Goal: Find specific page/section: Find specific page/section

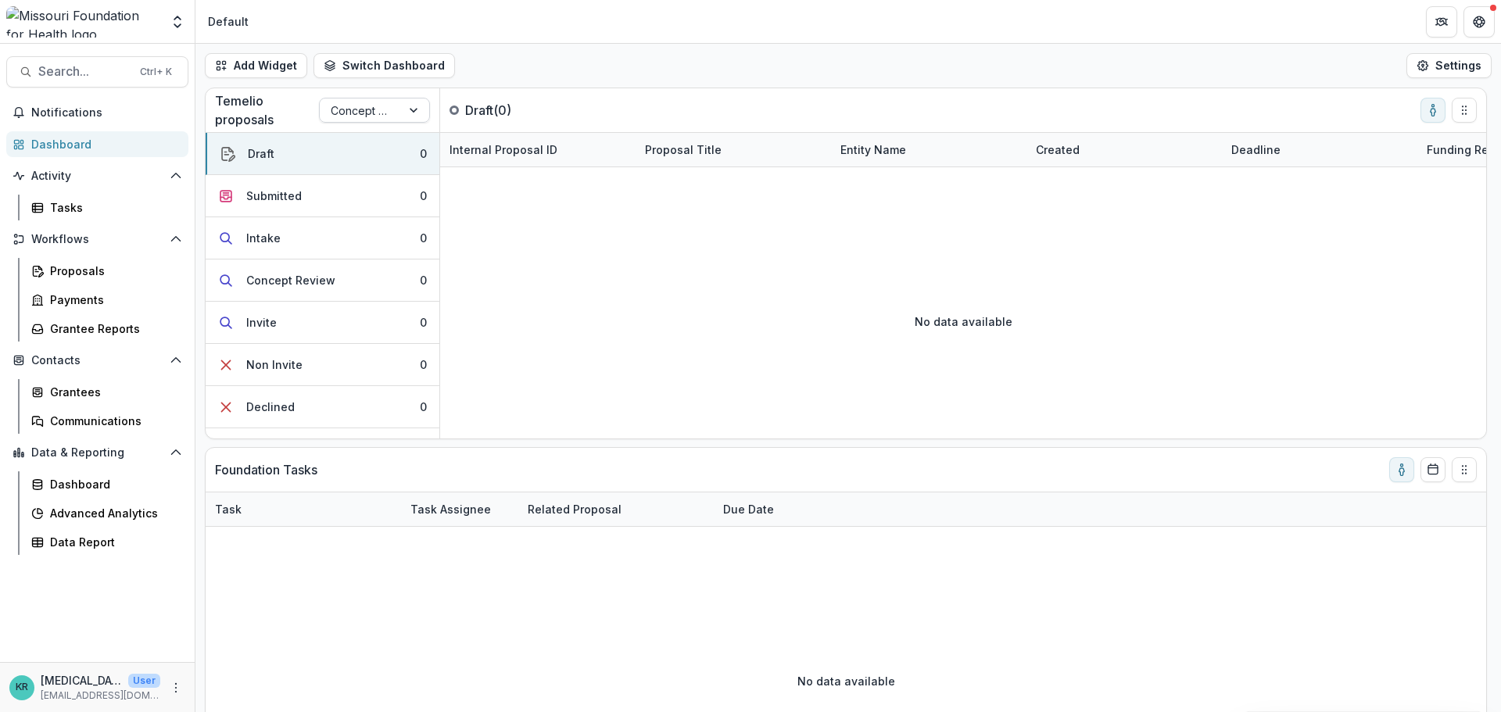
click at [373, 112] on div at bounding box center [360, 111] width 59 height 20
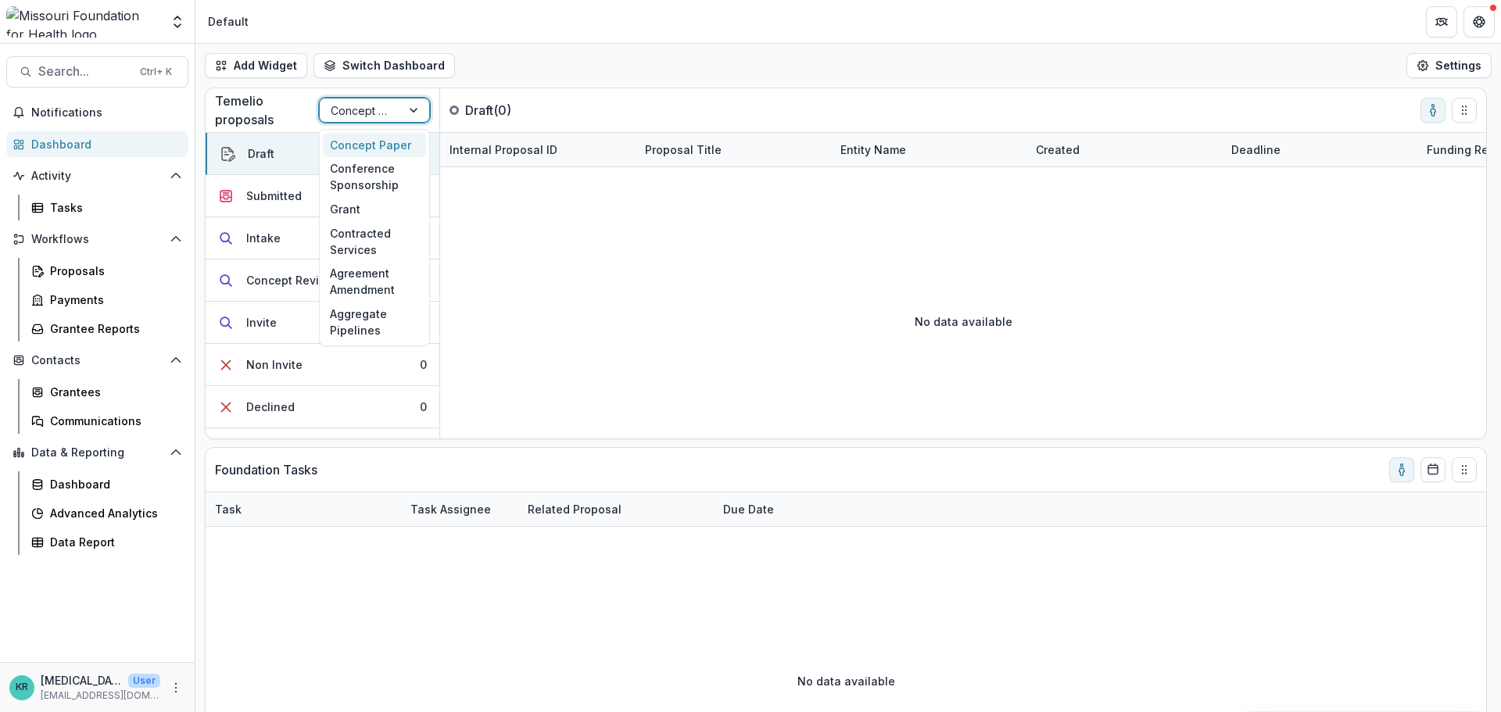
click at [367, 145] on div "Concept Paper" at bounding box center [374, 145] width 103 height 24
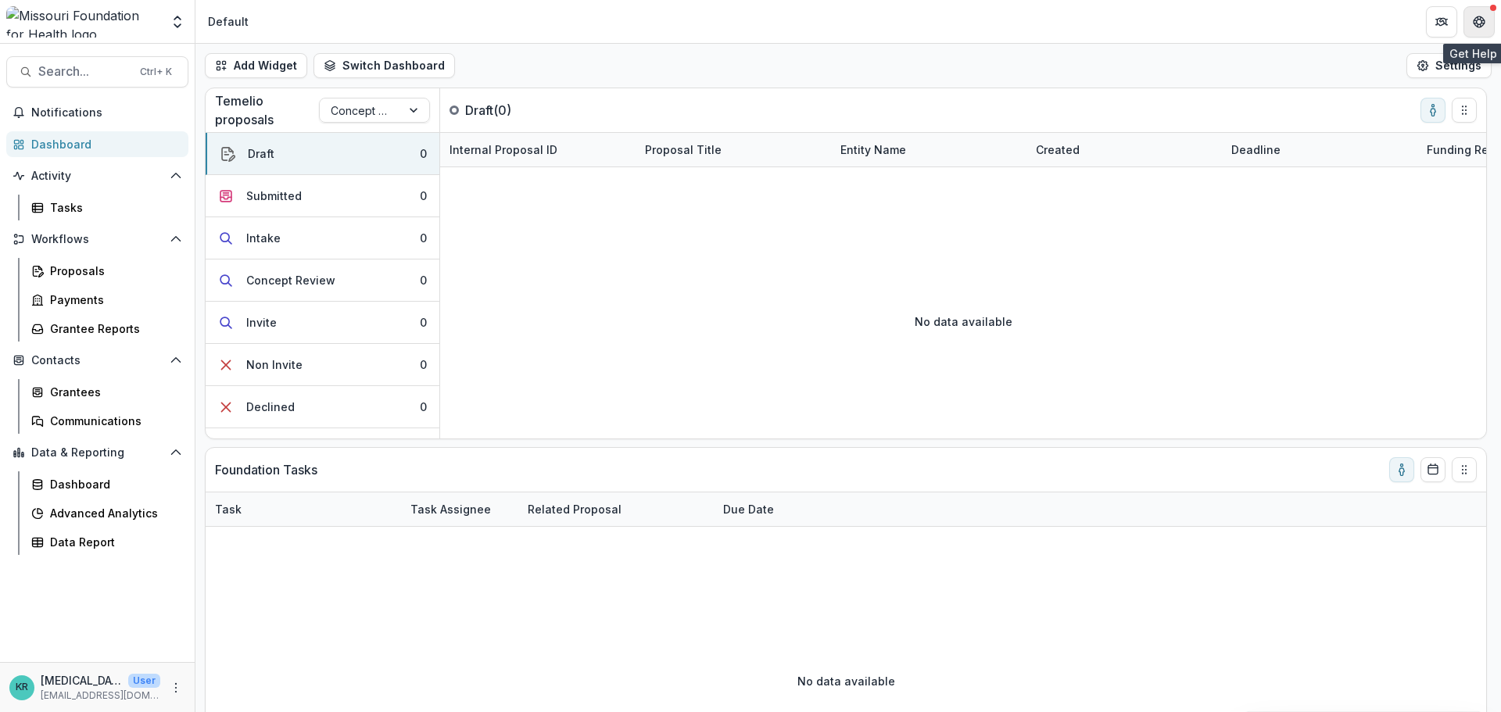
click at [1474, 21] on icon "Get Help" at bounding box center [1479, 22] width 13 height 13
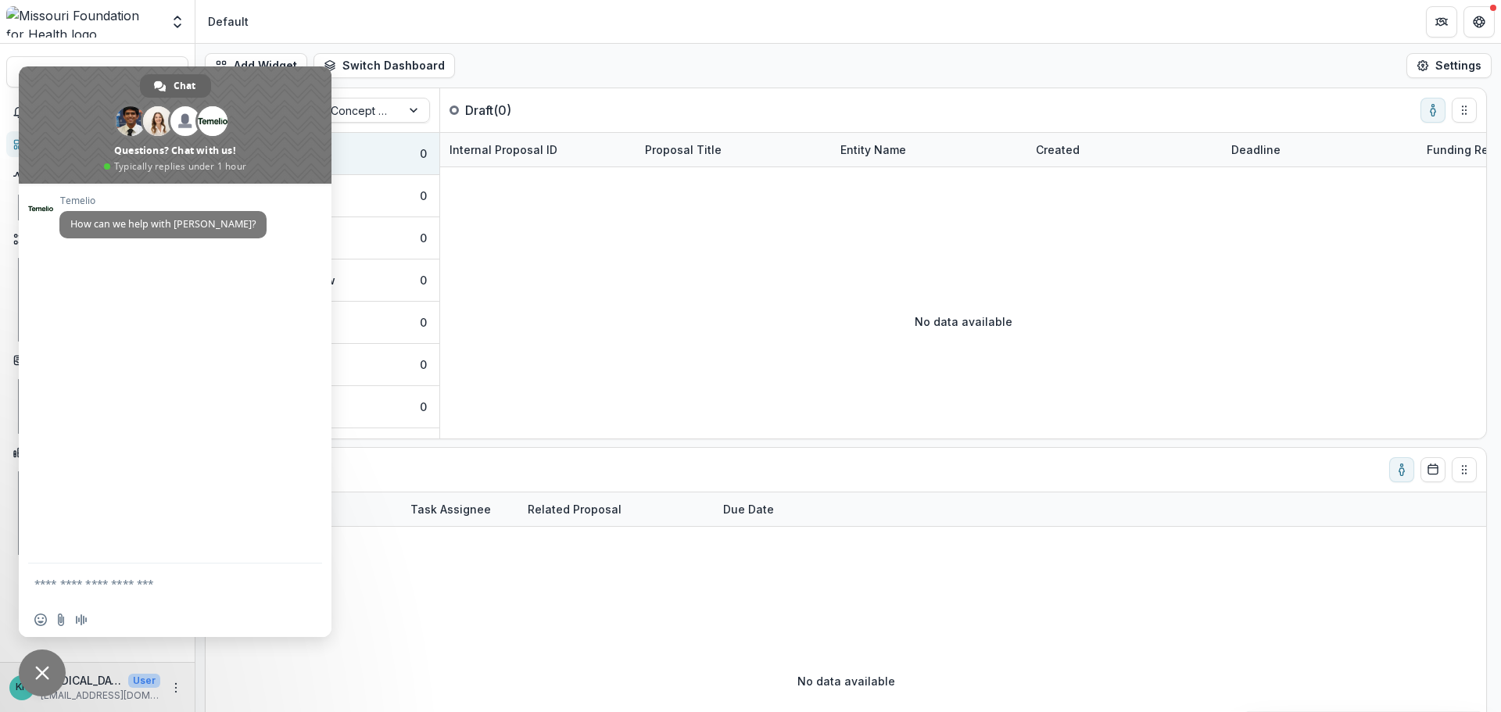
click at [703, 32] on header "Default" at bounding box center [847, 21] width 1305 height 43
click at [38, 666] on span "Close chat" at bounding box center [42, 673] width 14 height 14
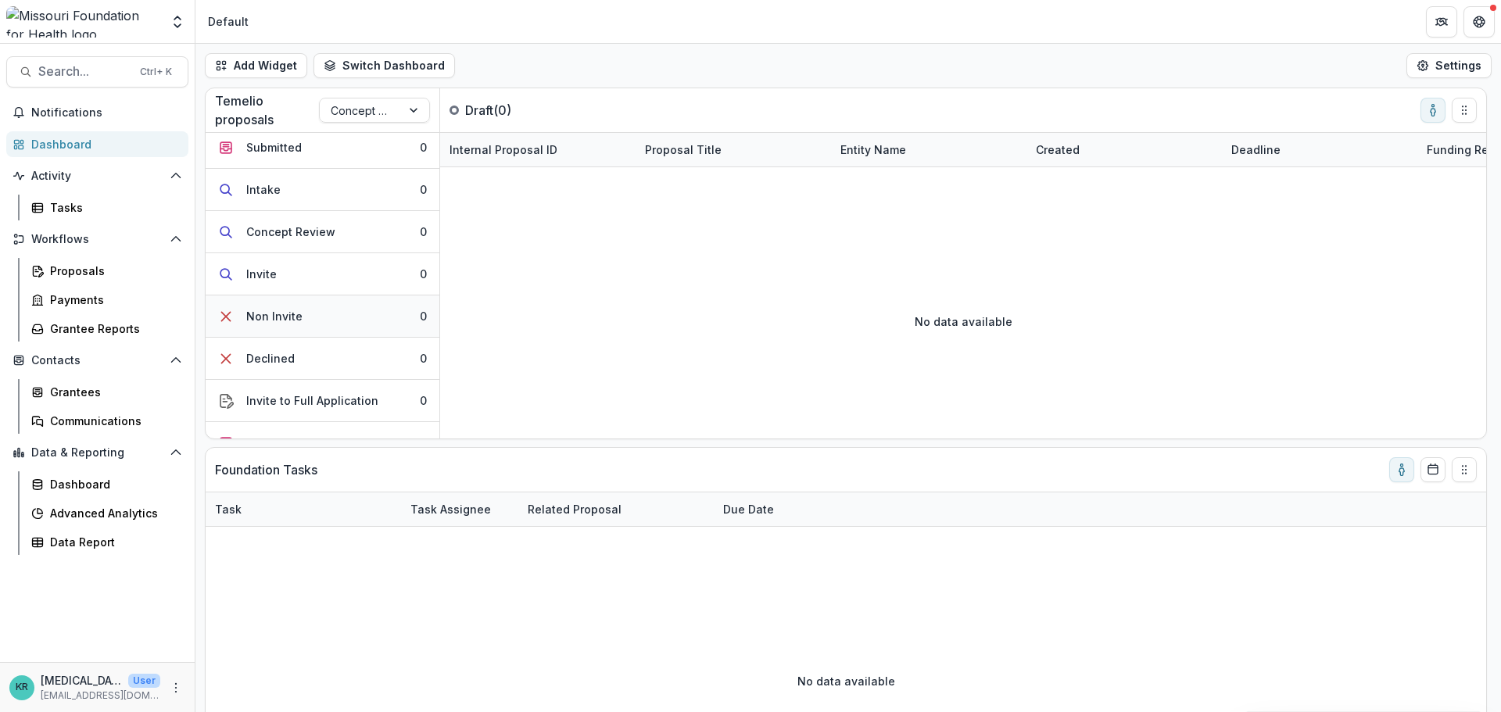
scroll to position [73, 0]
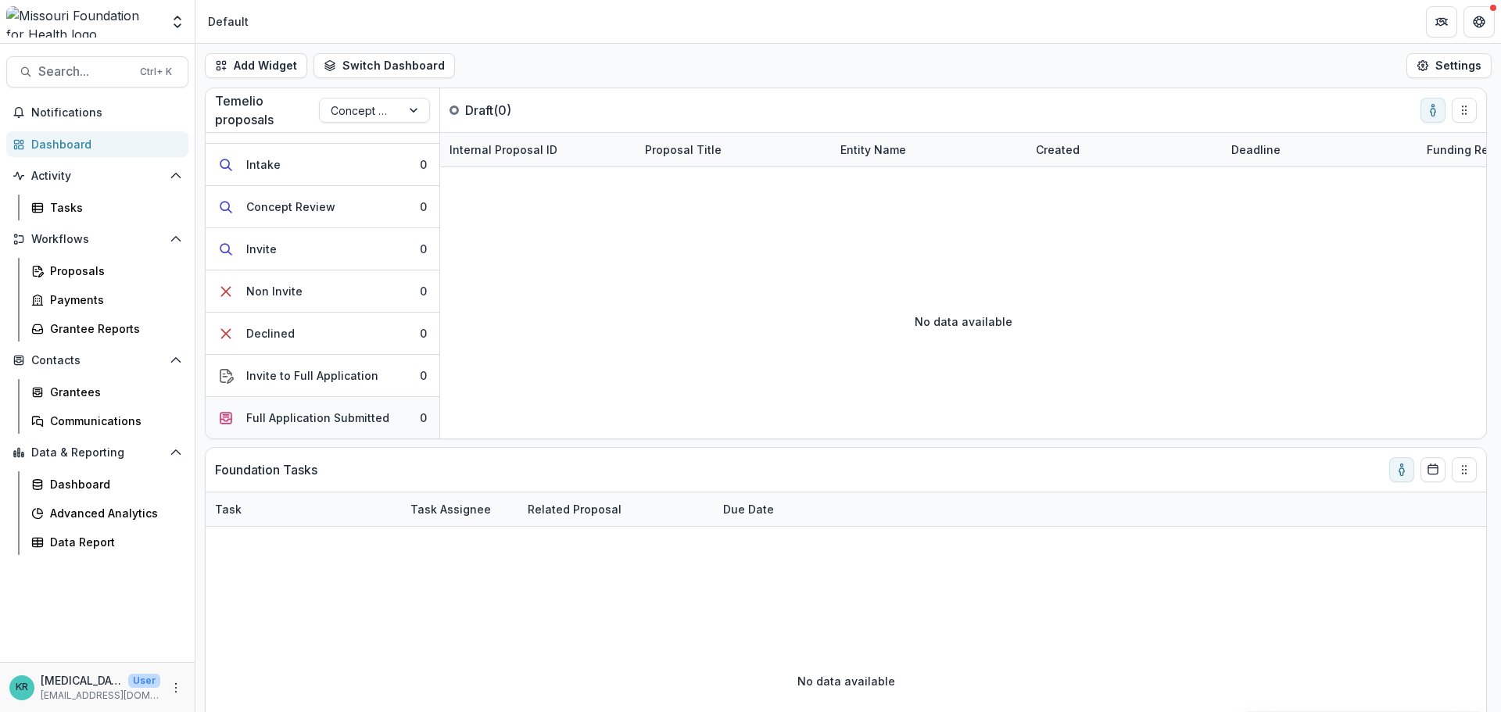
click at [303, 419] on div "Full Application Submitted" at bounding box center [317, 418] width 143 height 16
click at [282, 363] on button "Invite to Full Application 0" at bounding box center [323, 376] width 234 height 42
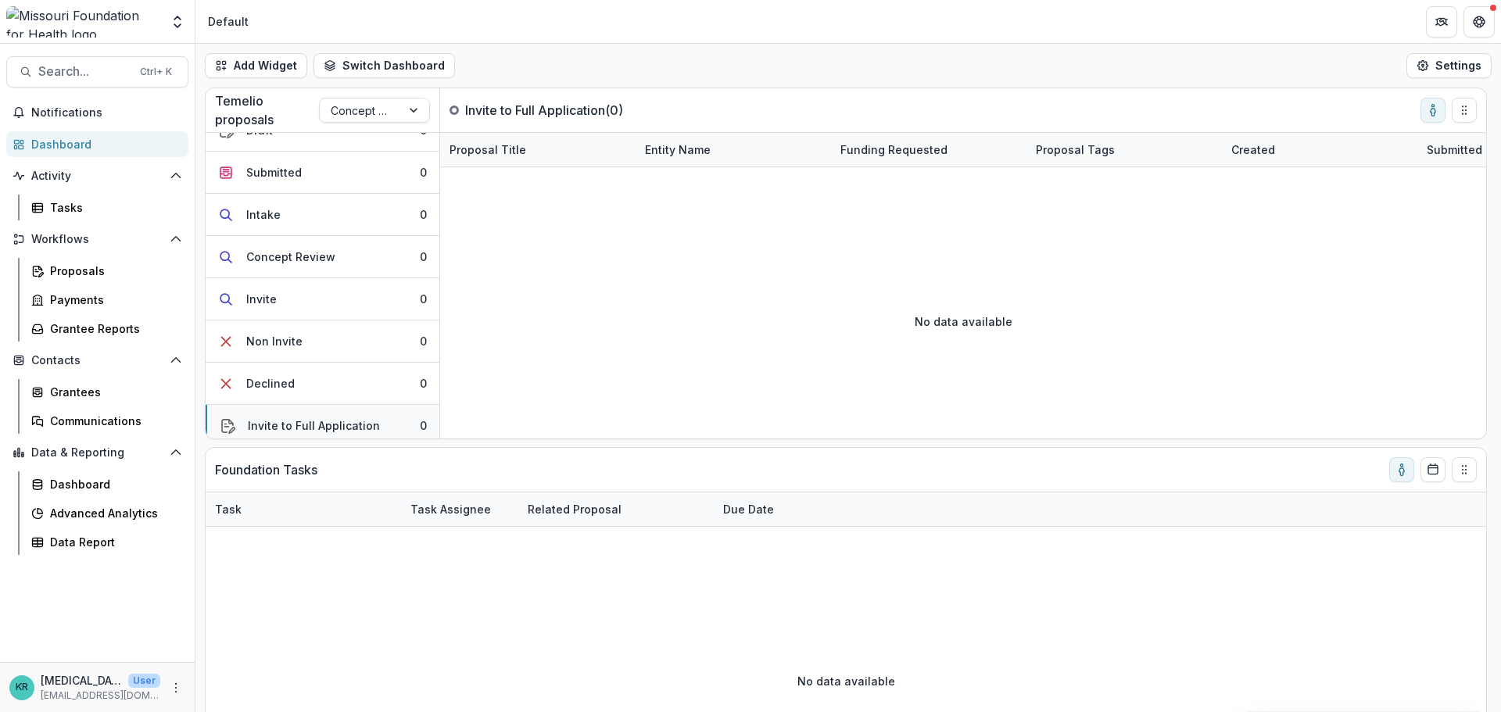
scroll to position [0, 0]
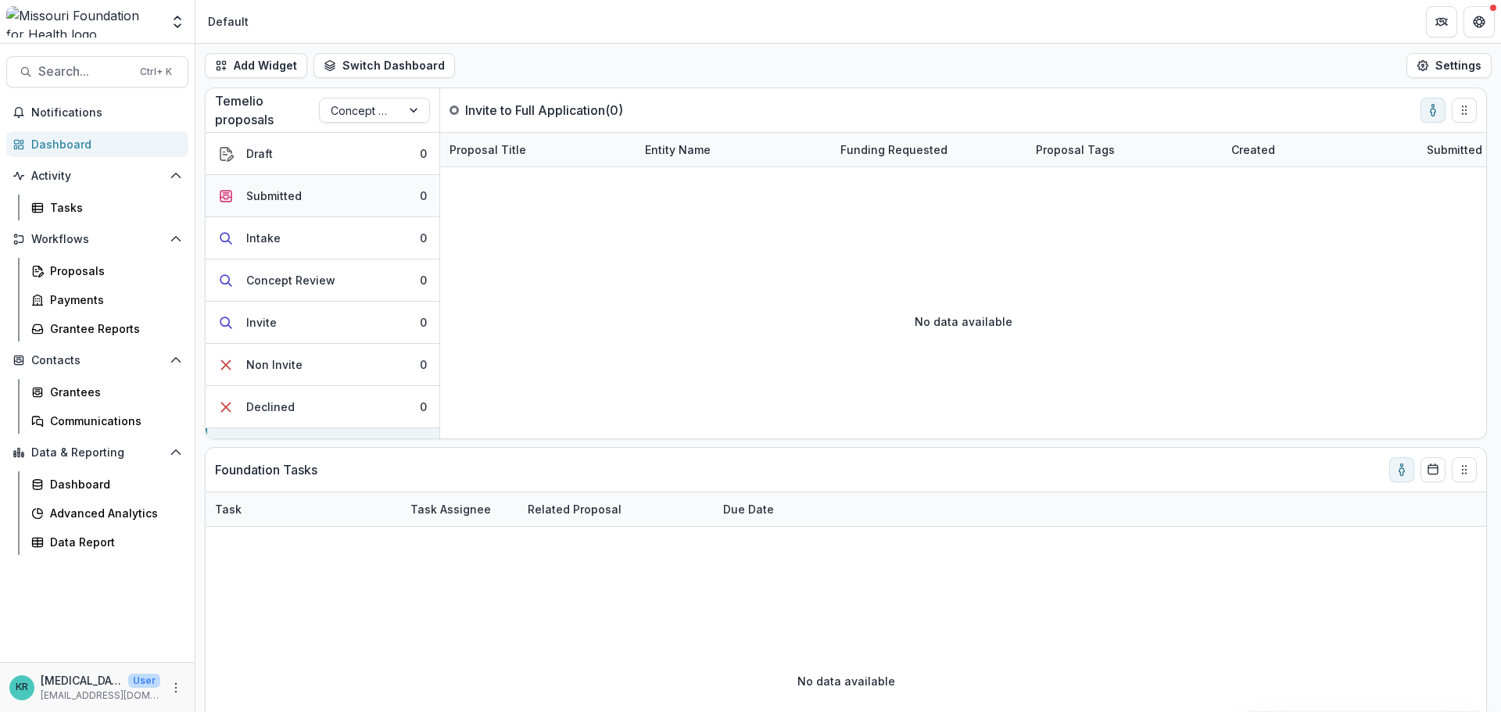
click at [260, 199] on div "Submitted" at bounding box center [273, 196] width 55 height 16
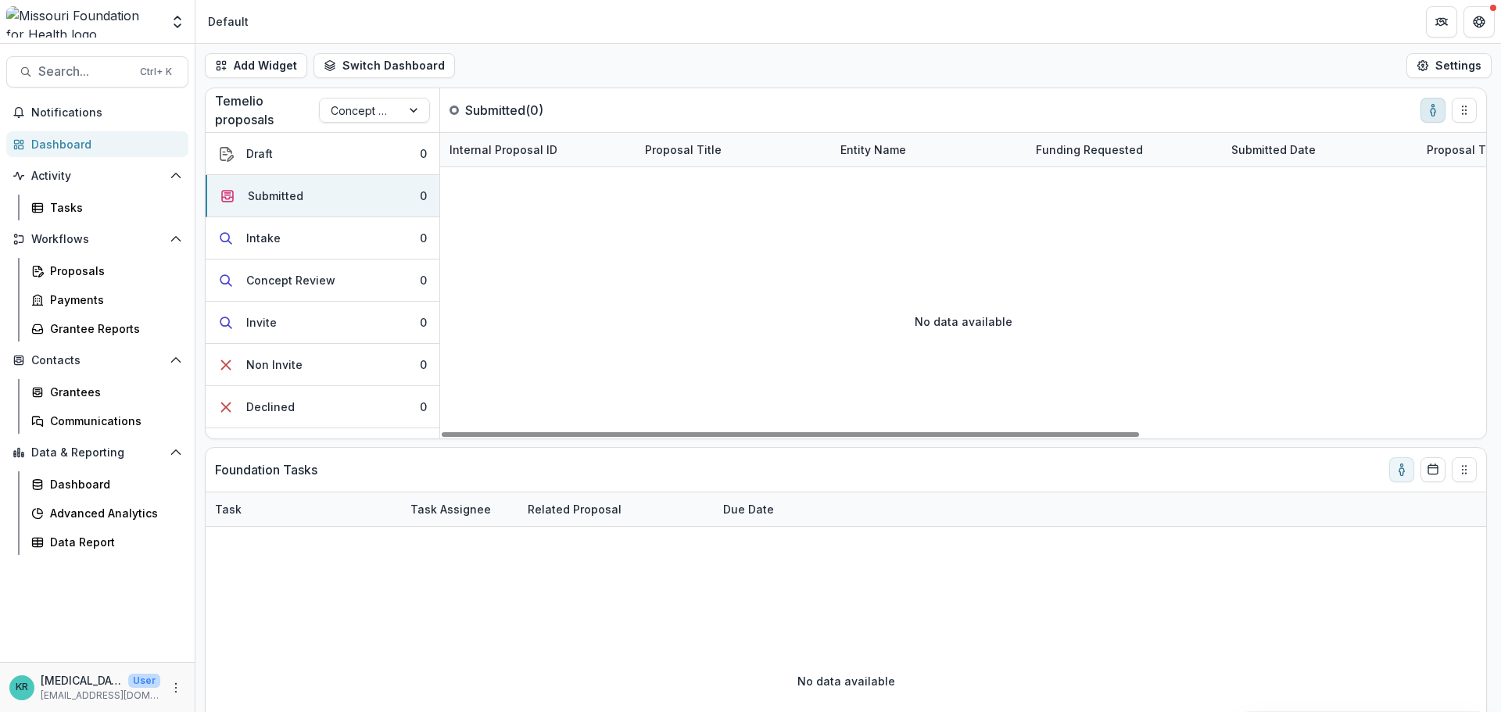
click at [1430, 121] on button "toggle-assigned-to-me" at bounding box center [1432, 110] width 25 height 25
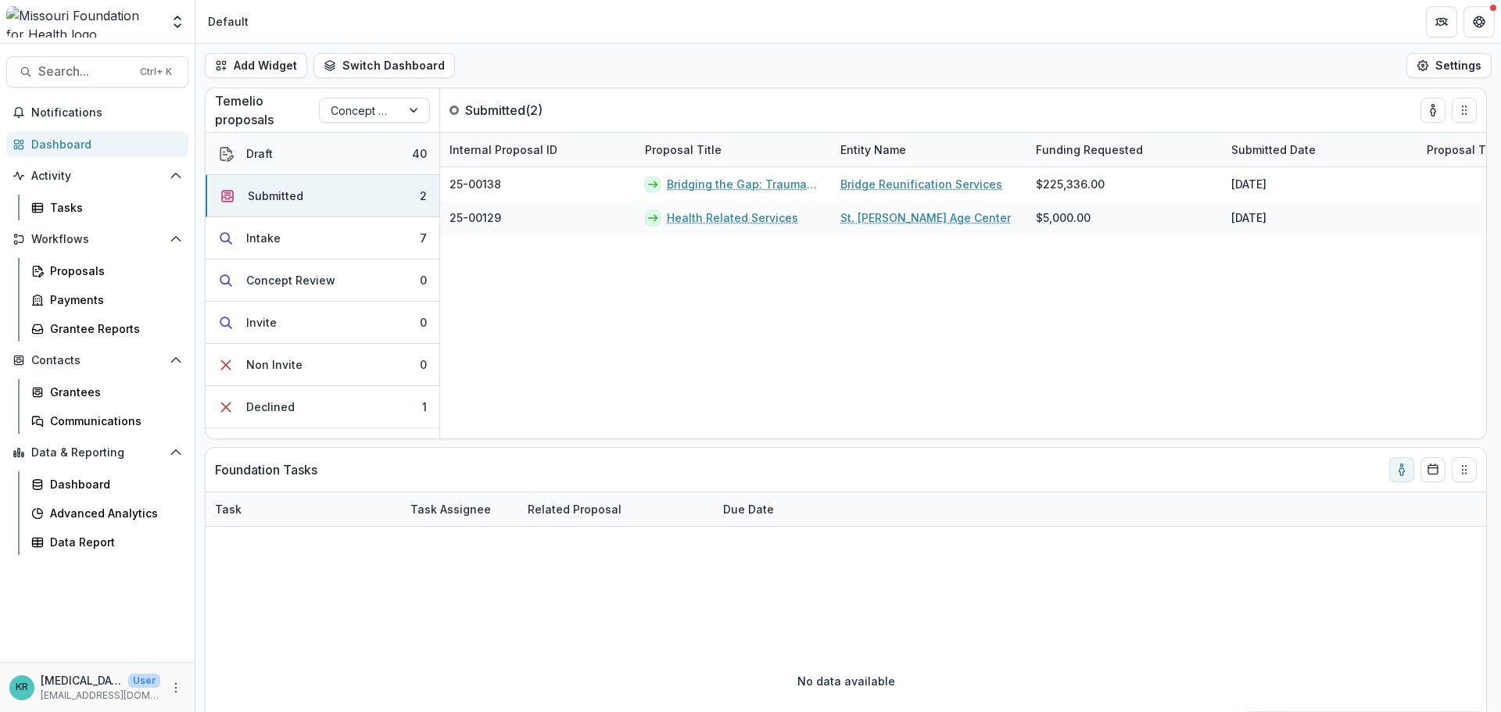
click at [331, 147] on button "Draft 40" at bounding box center [323, 154] width 234 height 42
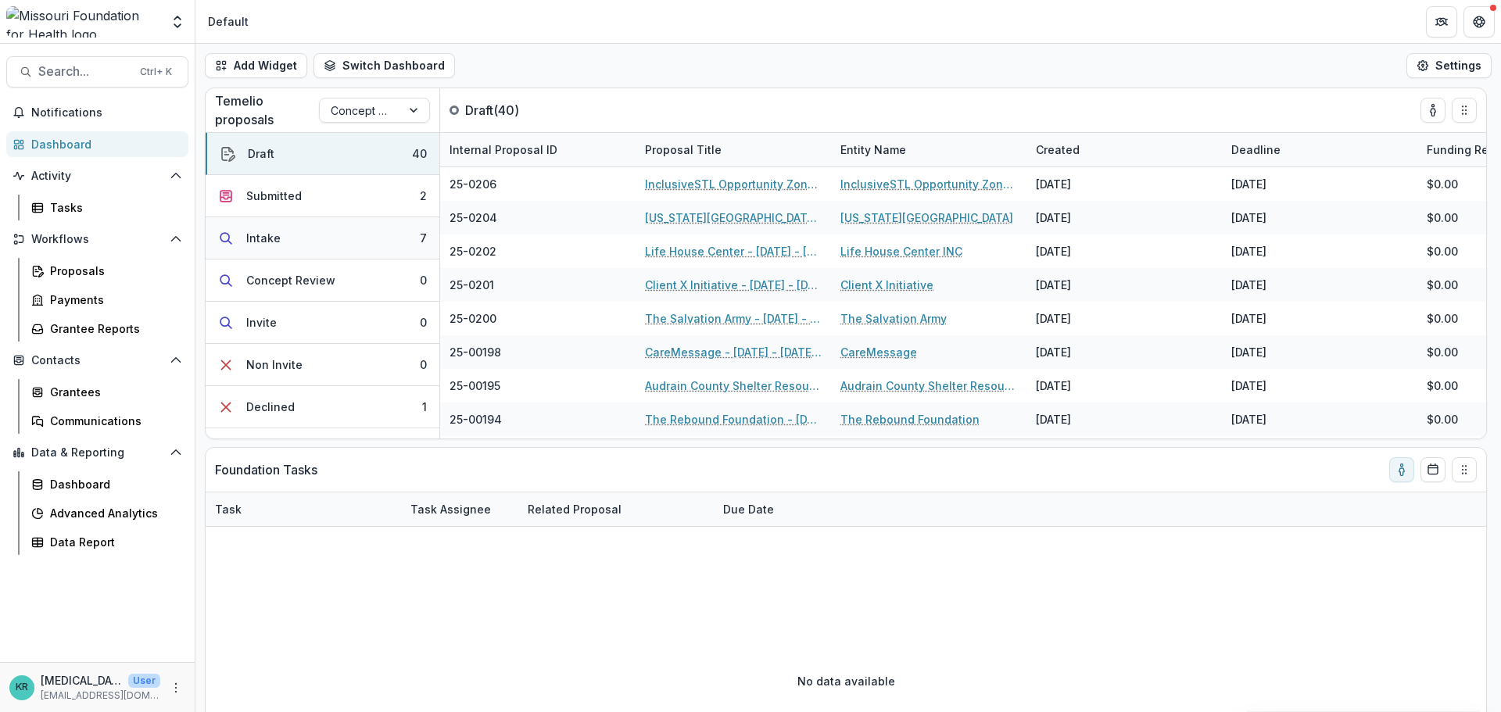
click at [325, 242] on button "Intake 7" at bounding box center [323, 238] width 234 height 42
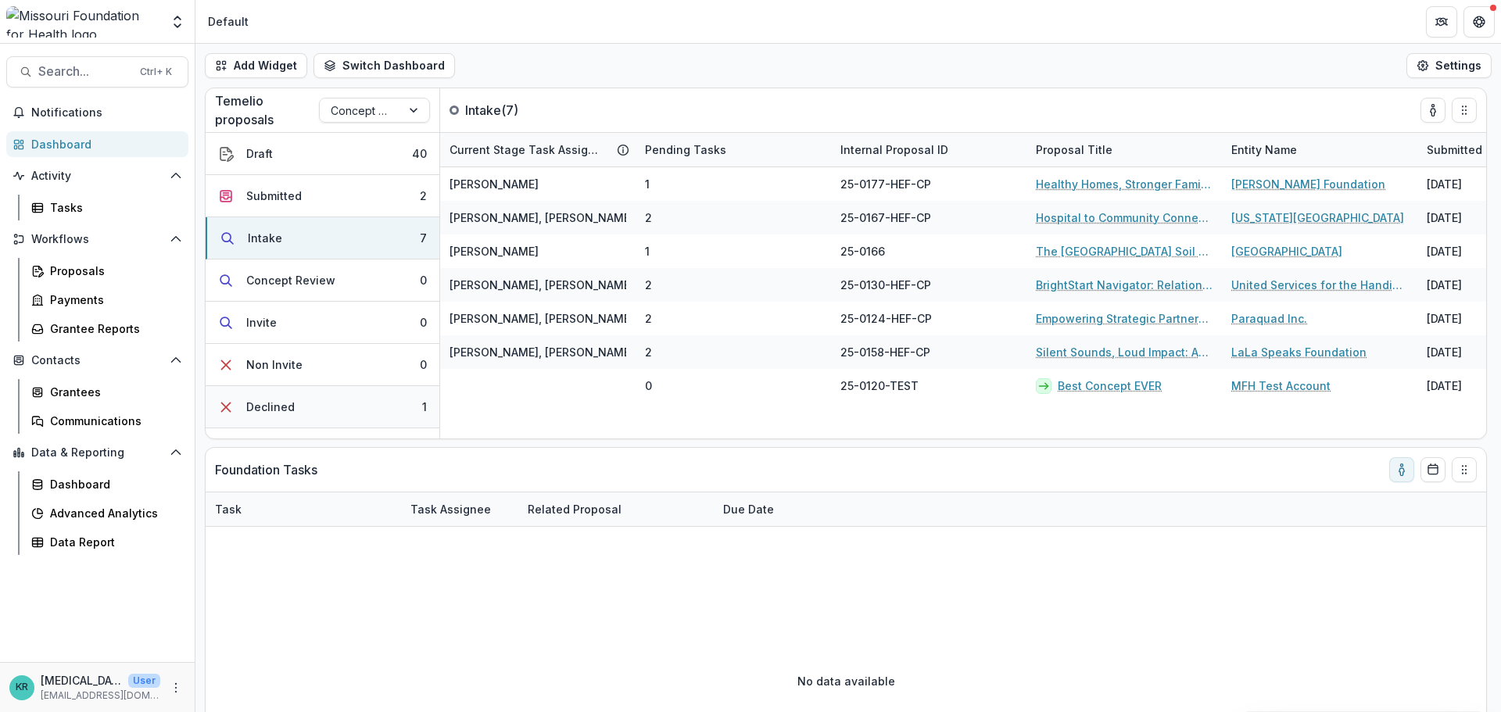
click at [298, 420] on button "Declined 1" at bounding box center [323, 407] width 234 height 42
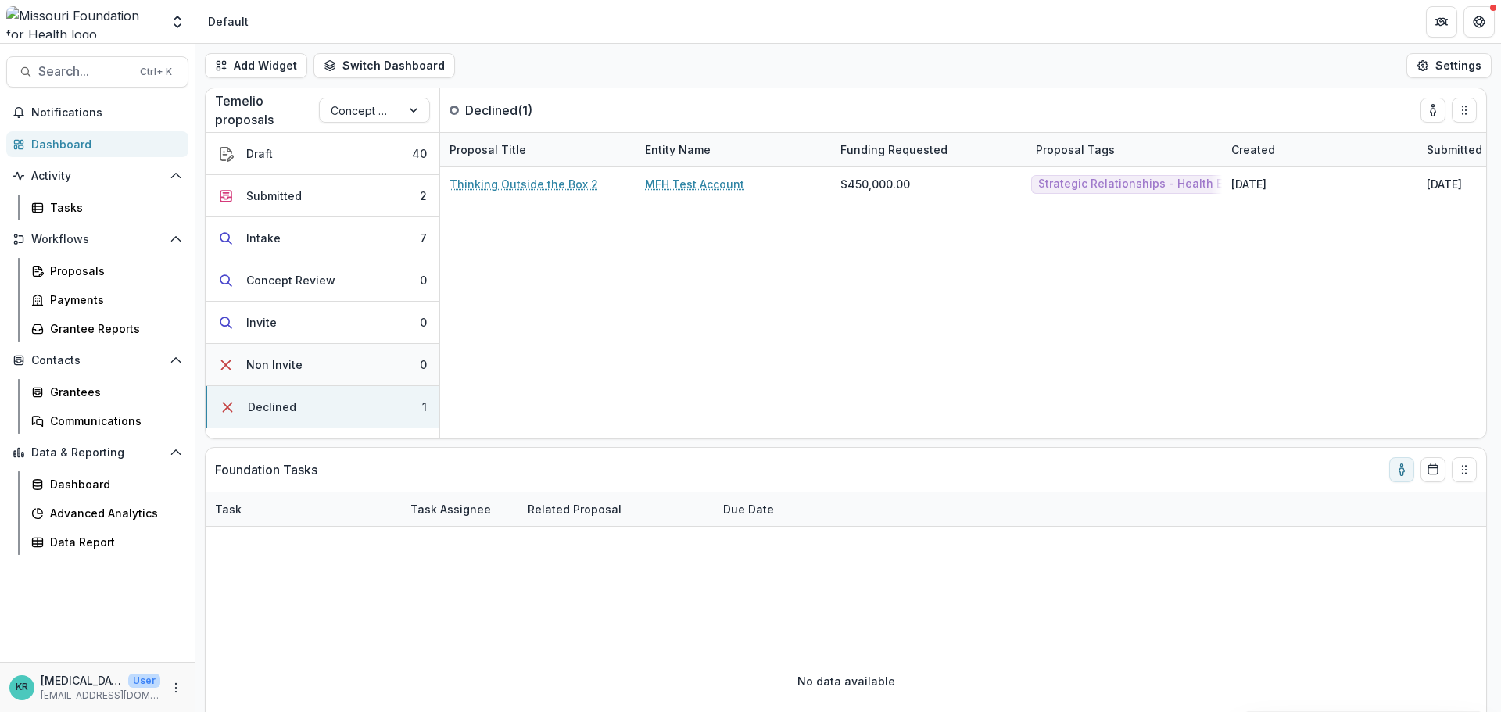
click at [298, 377] on button "Non Invite 0" at bounding box center [323, 365] width 234 height 42
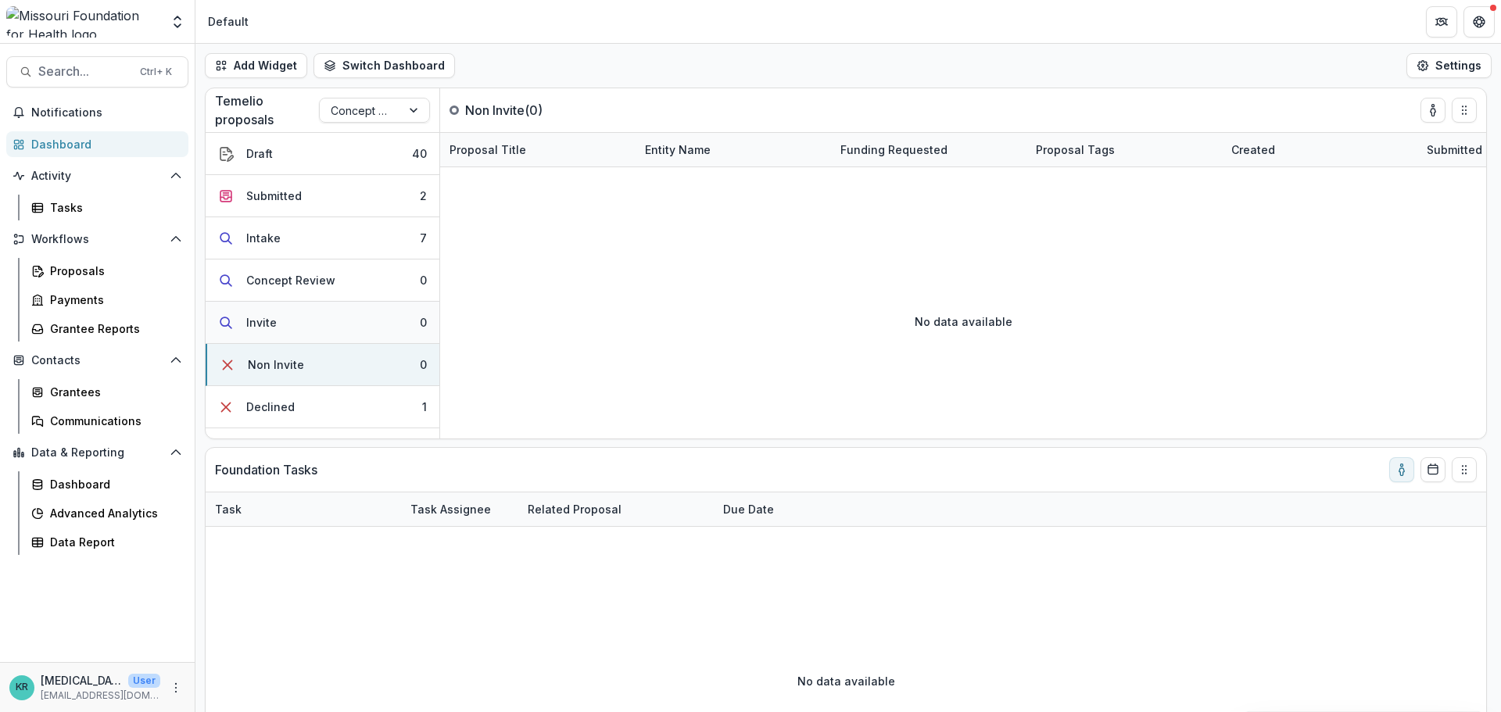
click at [306, 312] on button "Invite 0" at bounding box center [323, 323] width 234 height 42
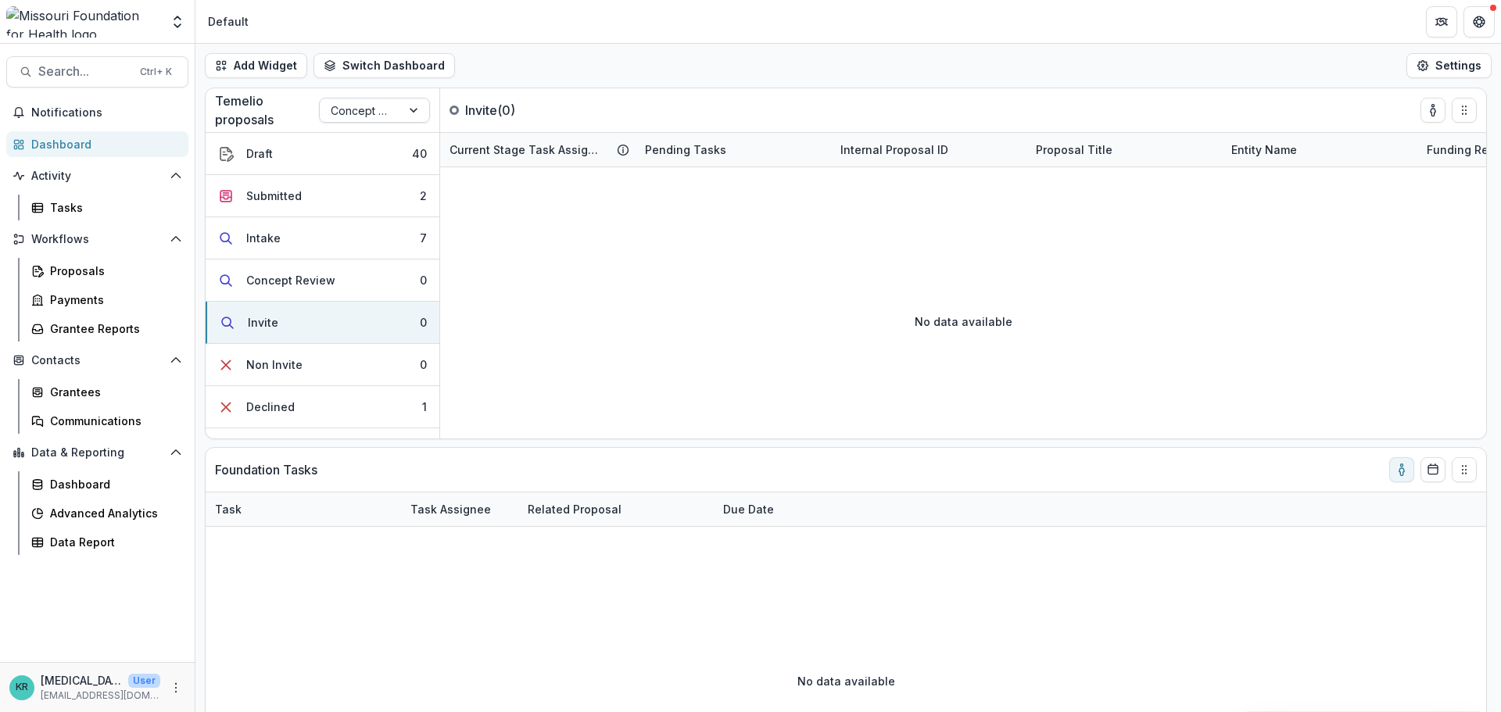
click at [354, 102] on div at bounding box center [360, 111] width 59 height 20
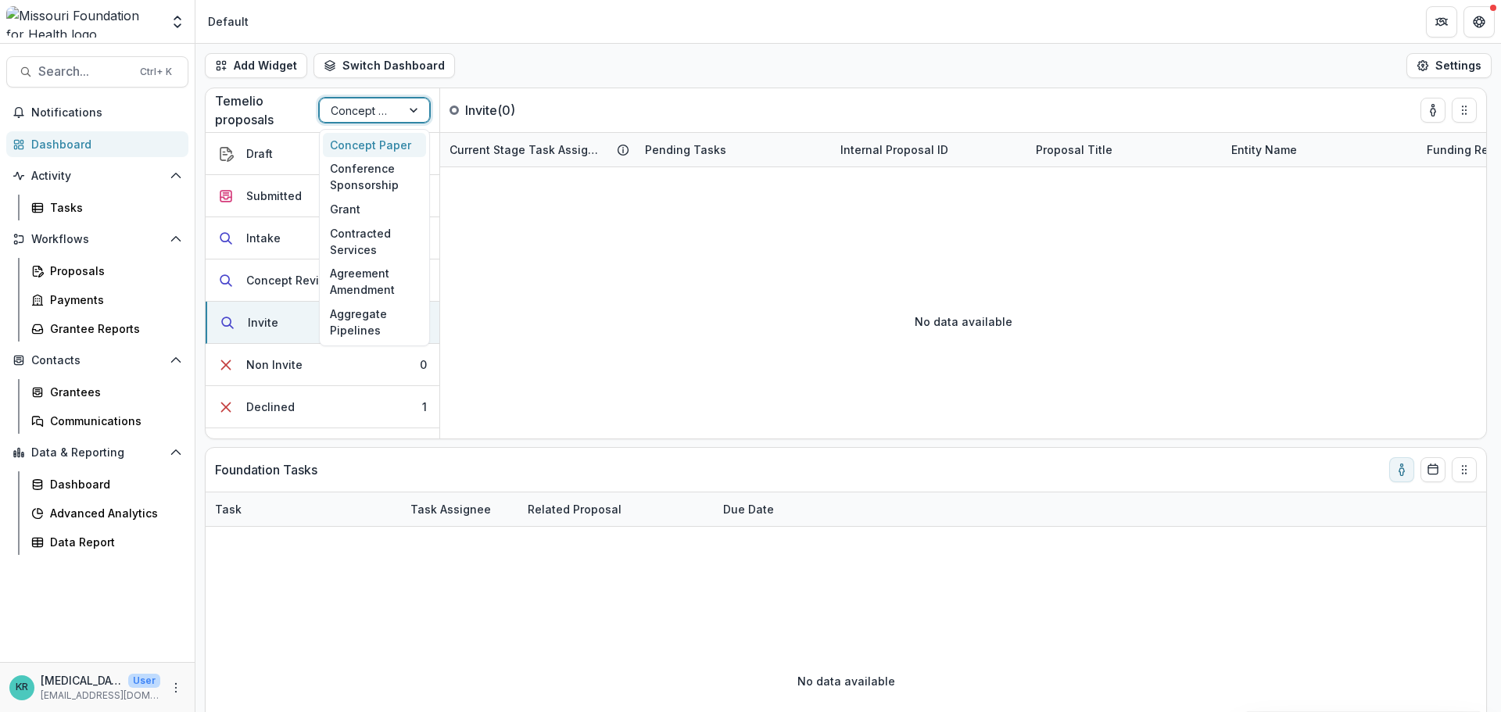
click at [385, 147] on div "Concept Paper" at bounding box center [374, 145] width 103 height 24
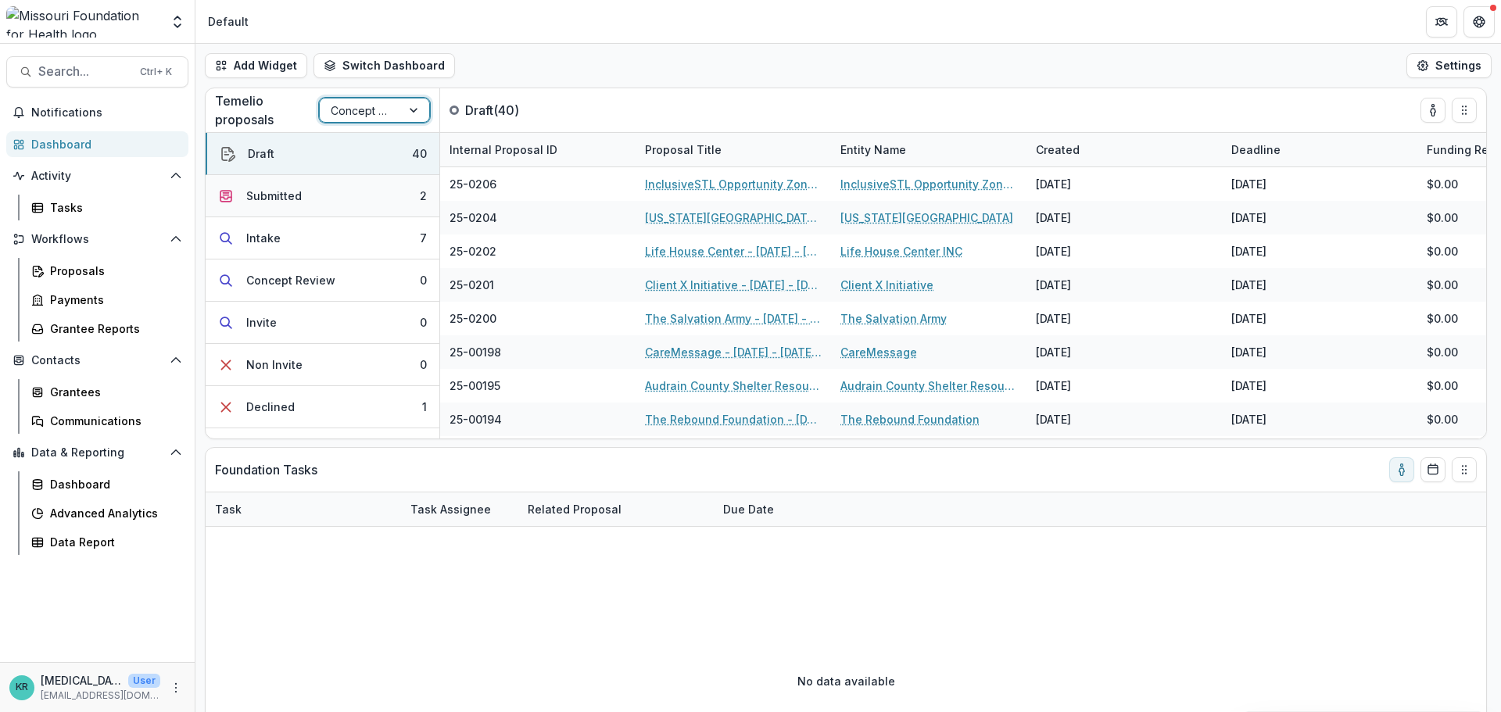
click at [347, 184] on button "Submitted 2" at bounding box center [323, 196] width 234 height 42
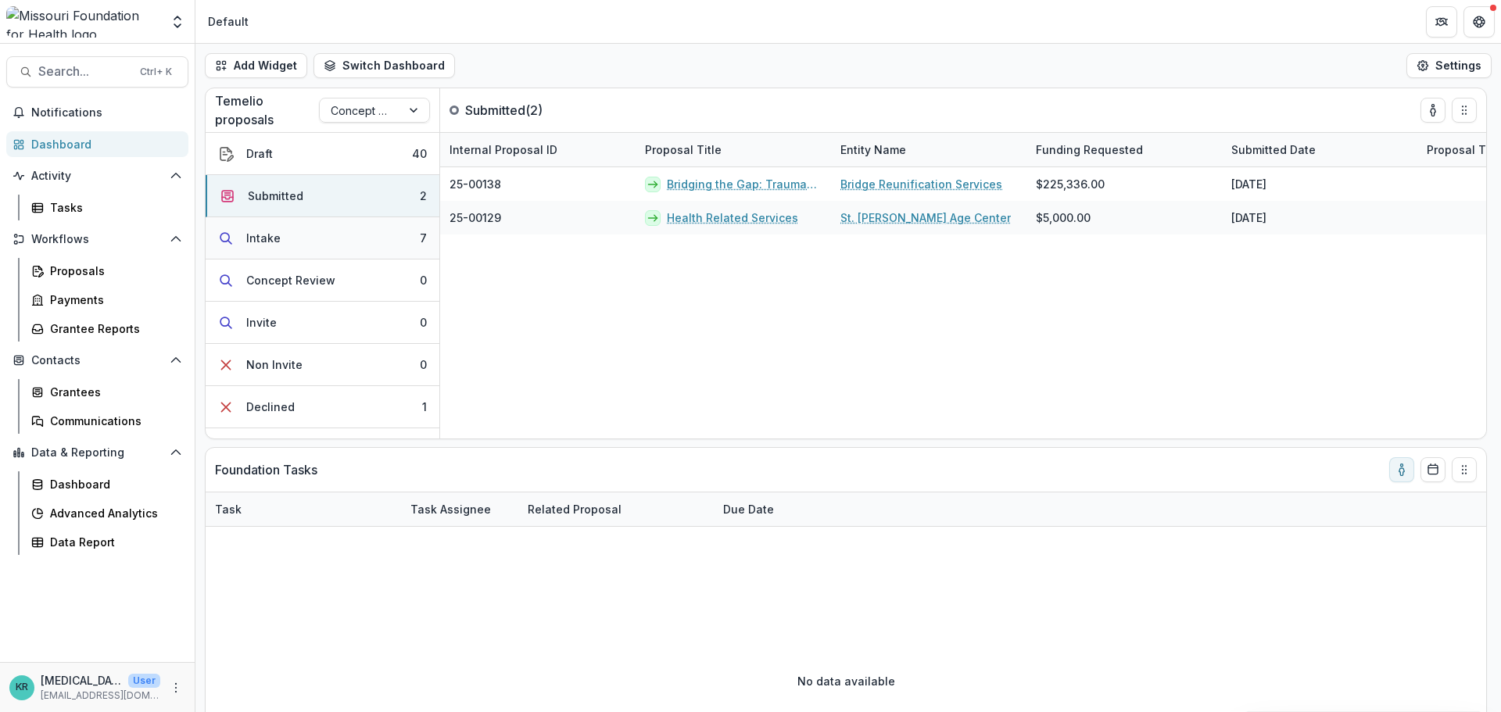
click at [346, 226] on button "Intake 7" at bounding box center [323, 238] width 234 height 42
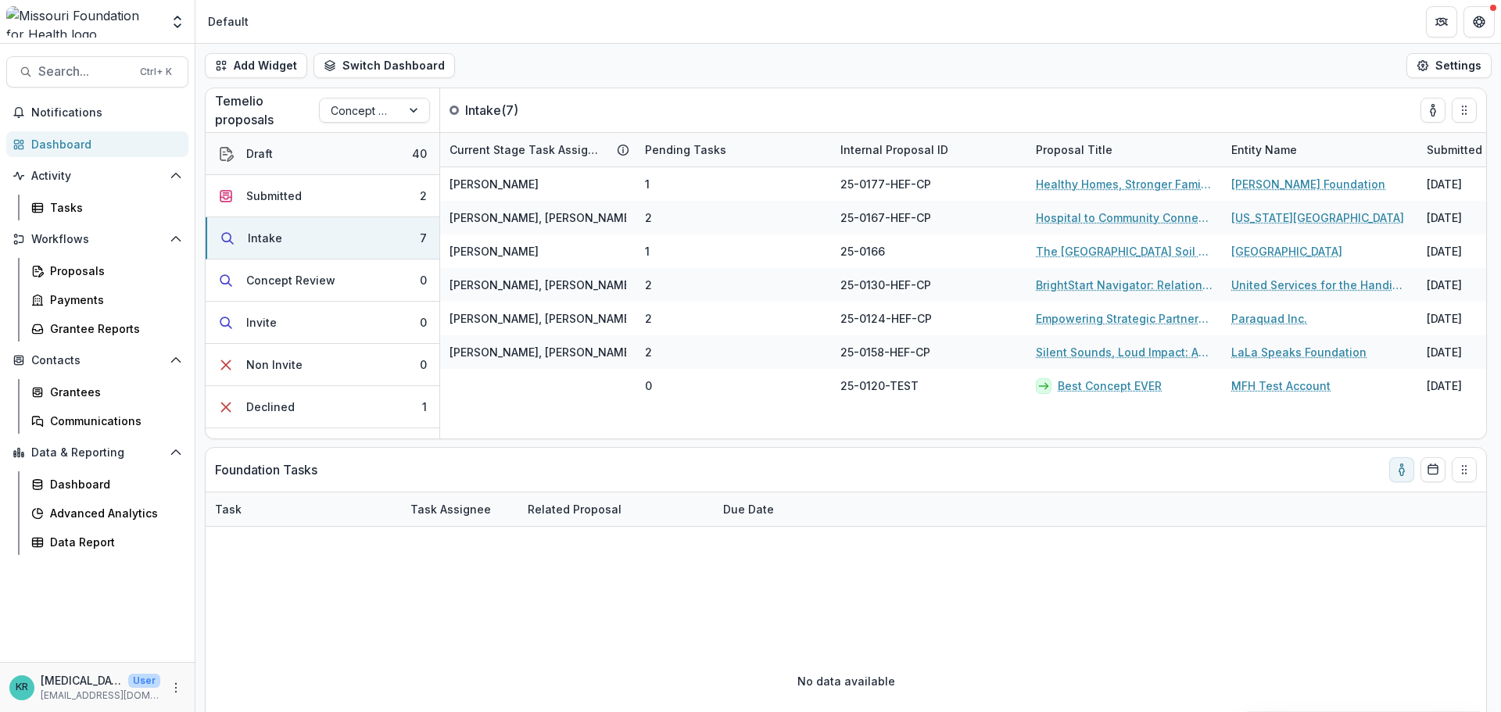
click at [338, 161] on button "Draft 40" at bounding box center [323, 154] width 234 height 42
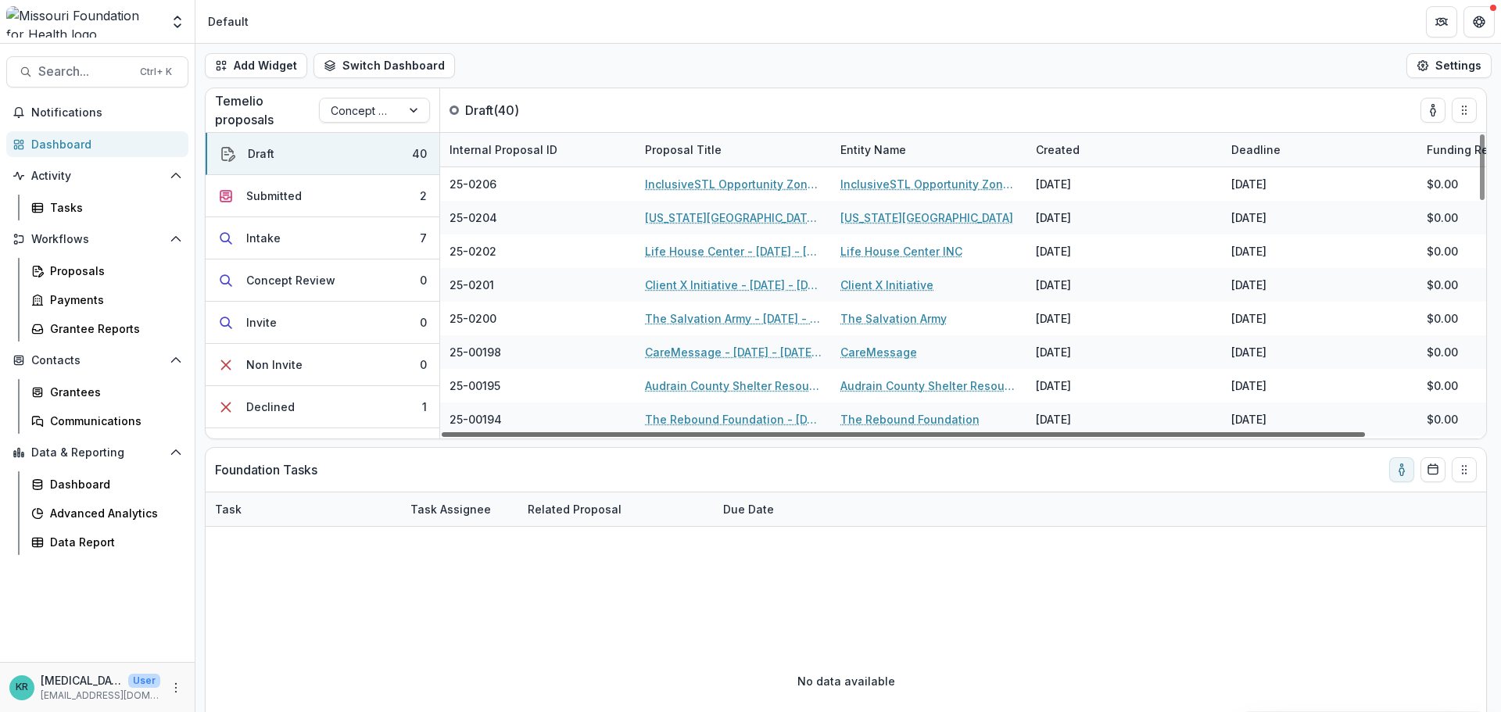
drag, startPoint x: 718, startPoint y: 434, endPoint x: 530, endPoint y: 437, distance: 188.4
click at [530, 437] on div at bounding box center [903, 434] width 923 height 5
click at [271, 250] on button "Intake 7" at bounding box center [323, 238] width 234 height 42
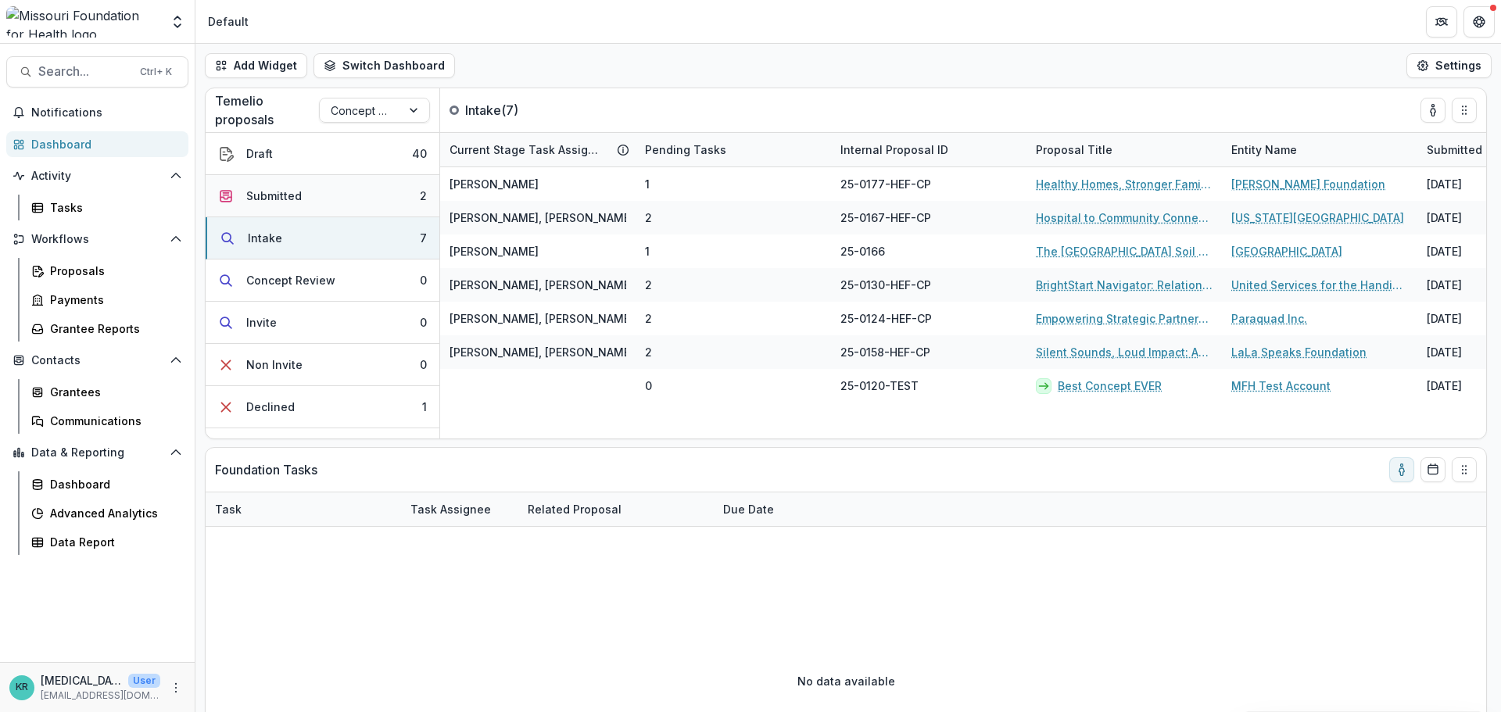
click at [315, 205] on button "Submitted 2" at bounding box center [323, 196] width 234 height 42
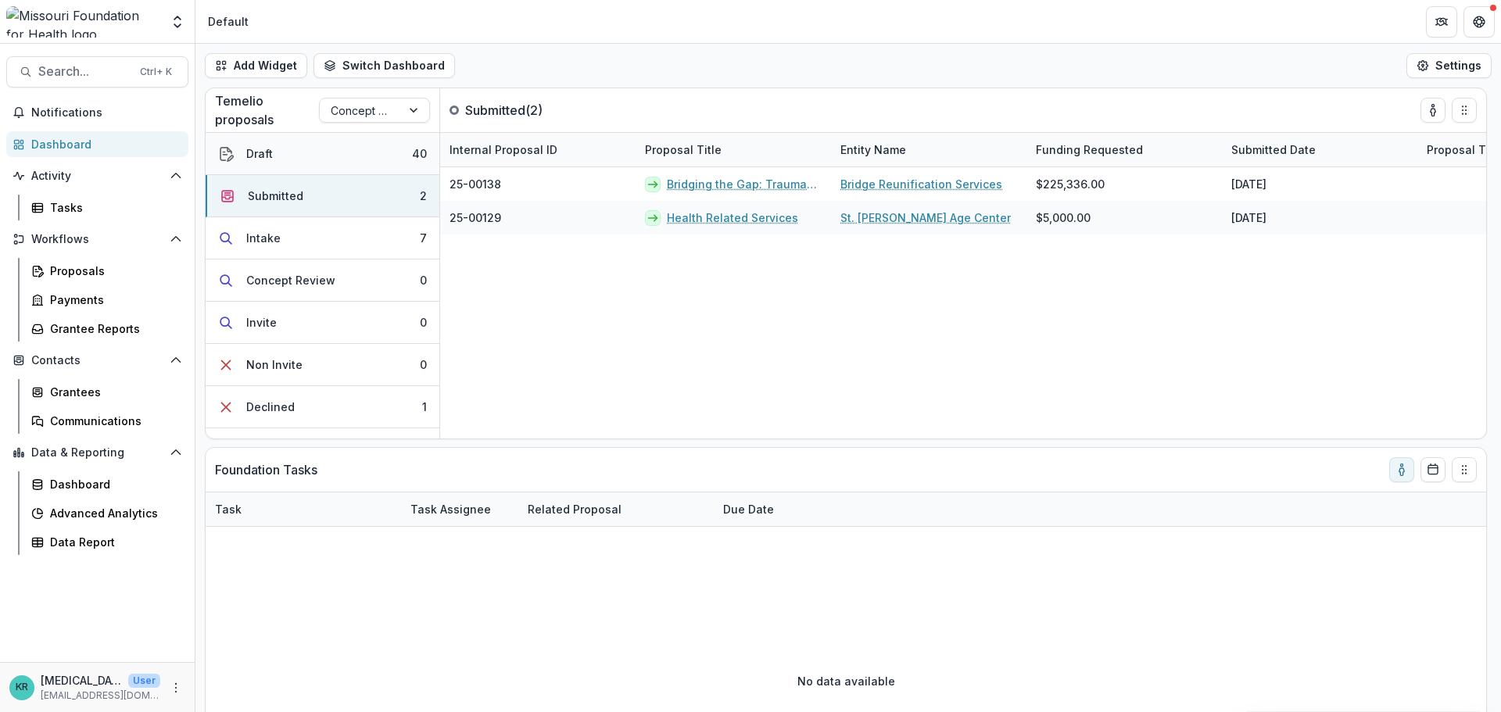
click at [315, 171] on button "Draft 40" at bounding box center [323, 154] width 234 height 42
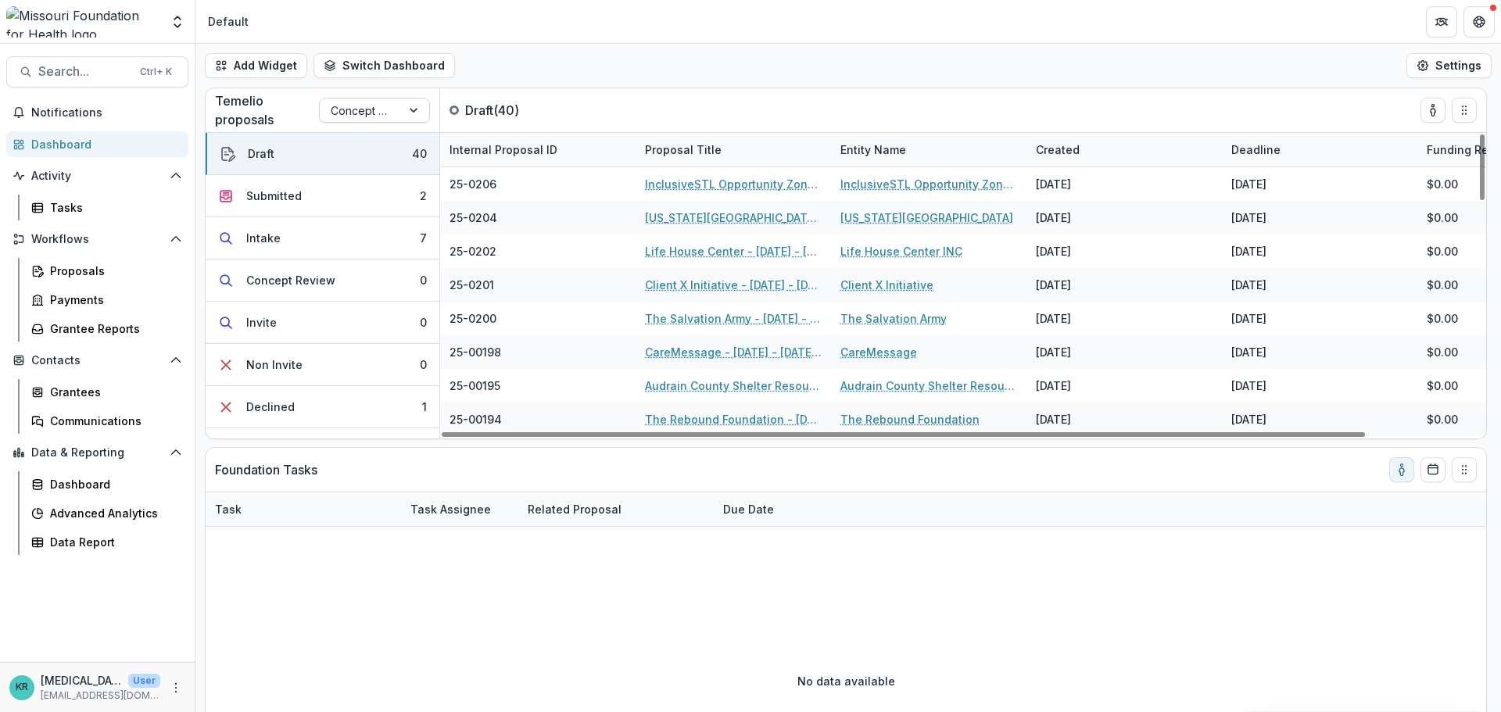
click at [356, 109] on div at bounding box center [360, 111] width 59 height 20
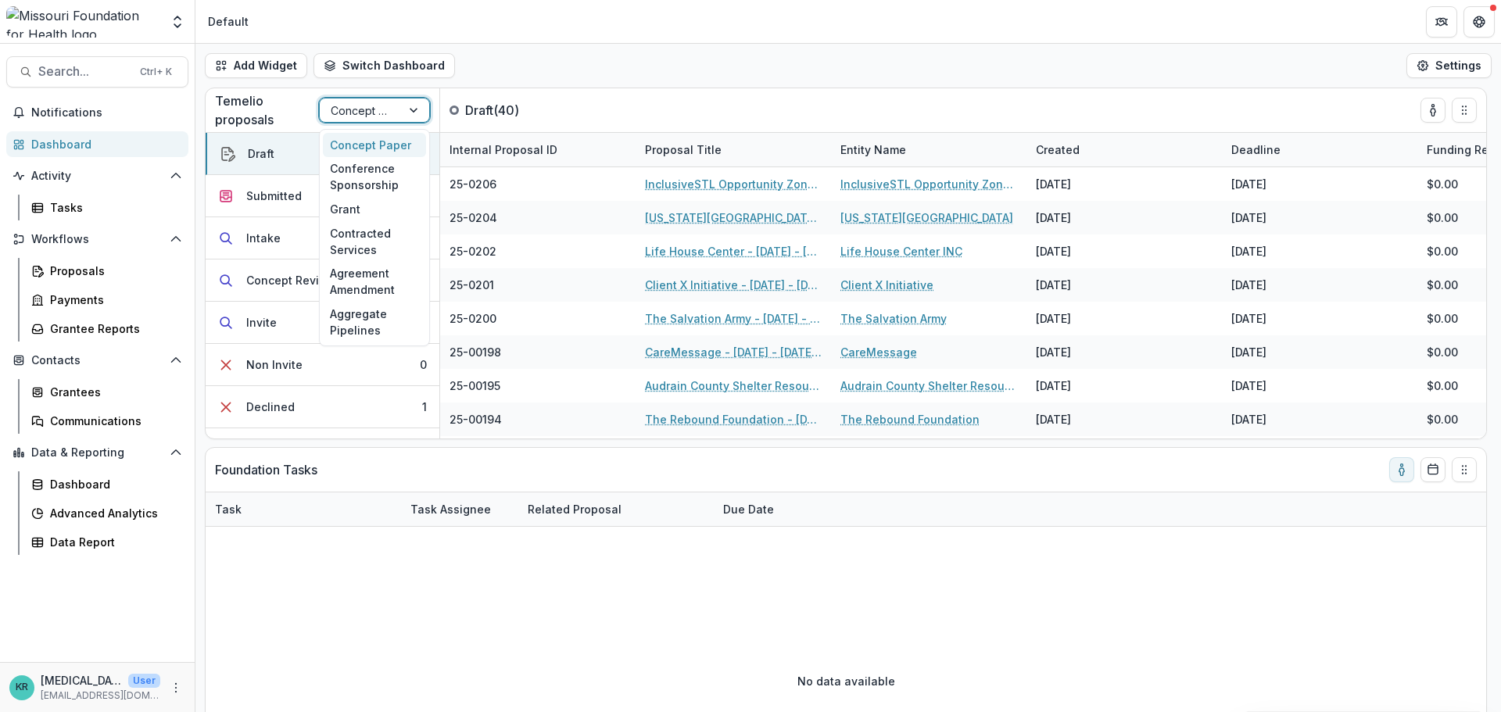
click at [404, 139] on div "Concept Paper" at bounding box center [374, 145] width 103 height 24
click at [334, 191] on button "Submitted 2" at bounding box center [323, 196] width 234 height 42
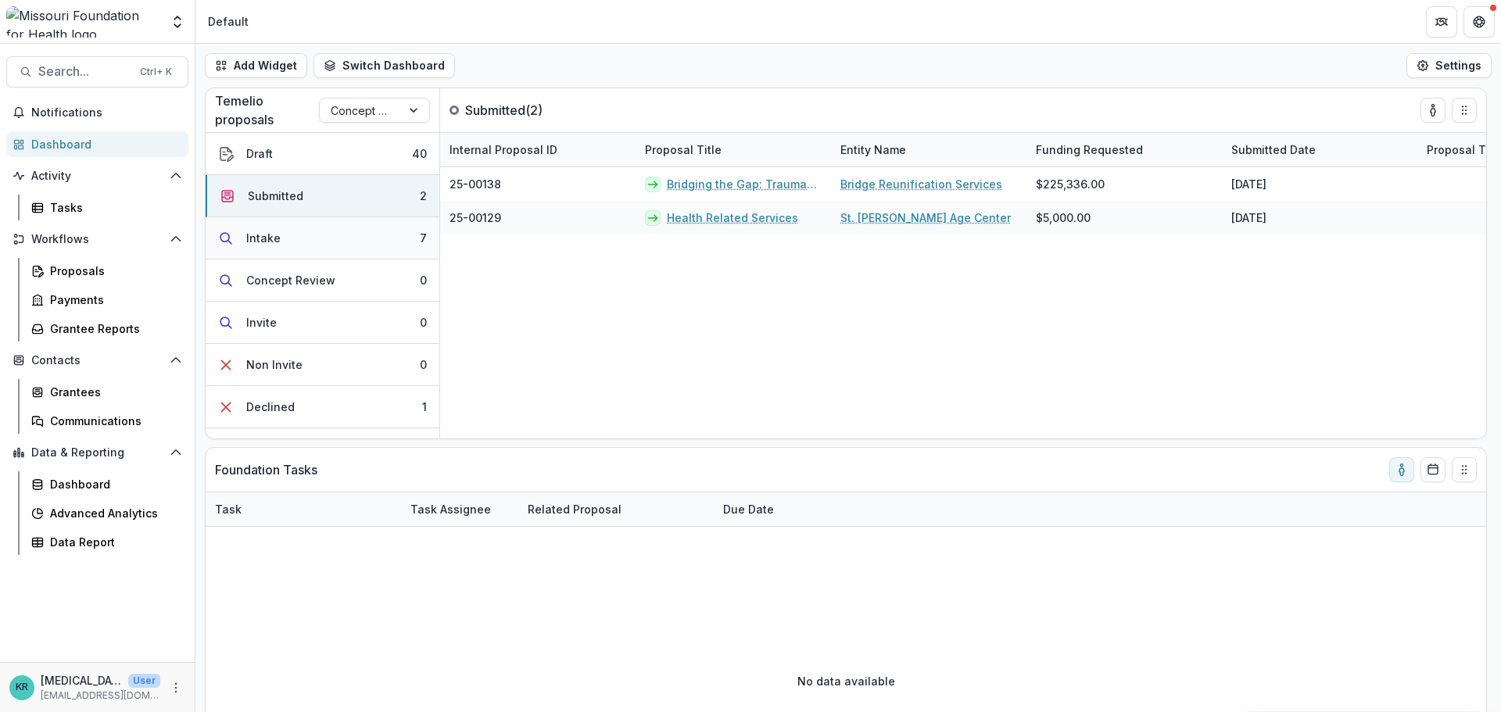
click at [338, 239] on button "Intake 7" at bounding box center [323, 238] width 234 height 42
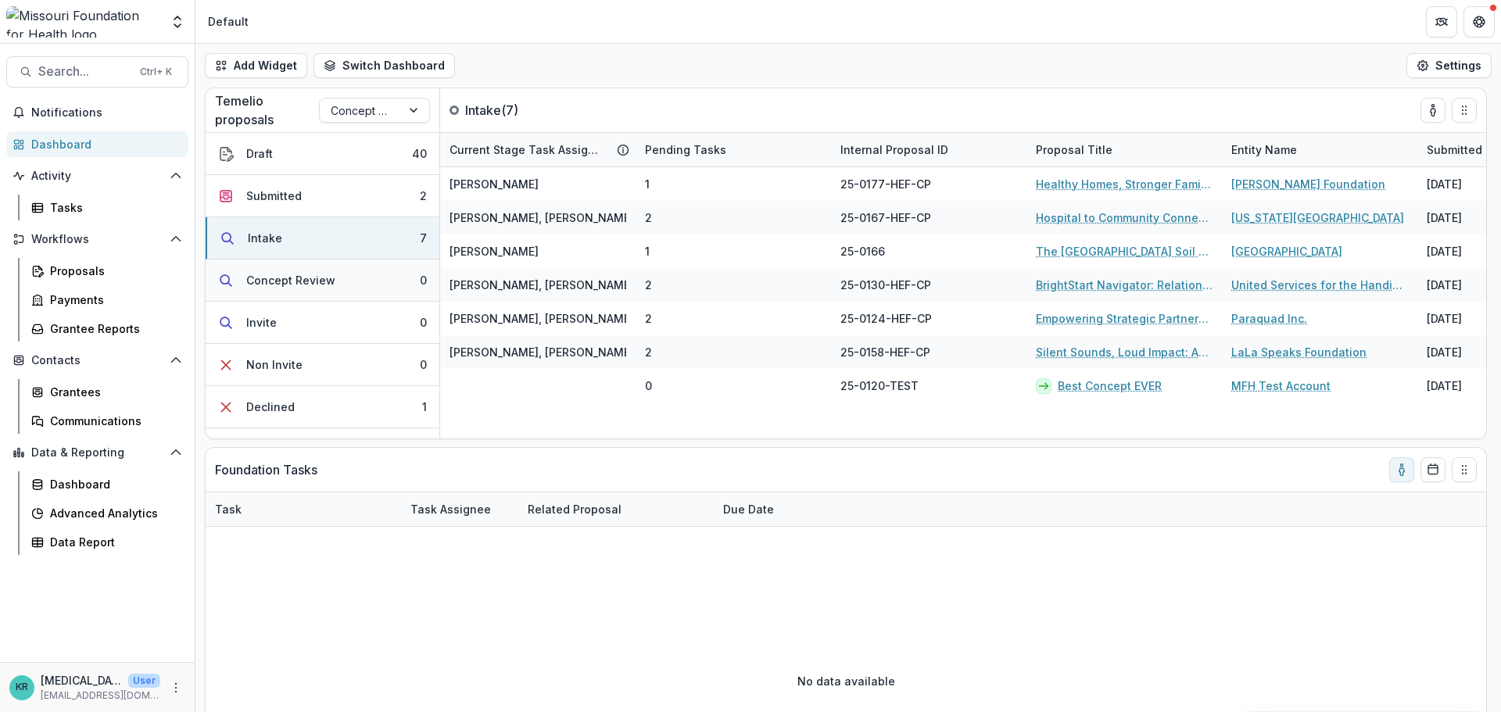
click at [345, 290] on button "Concept Review 0" at bounding box center [323, 281] width 234 height 42
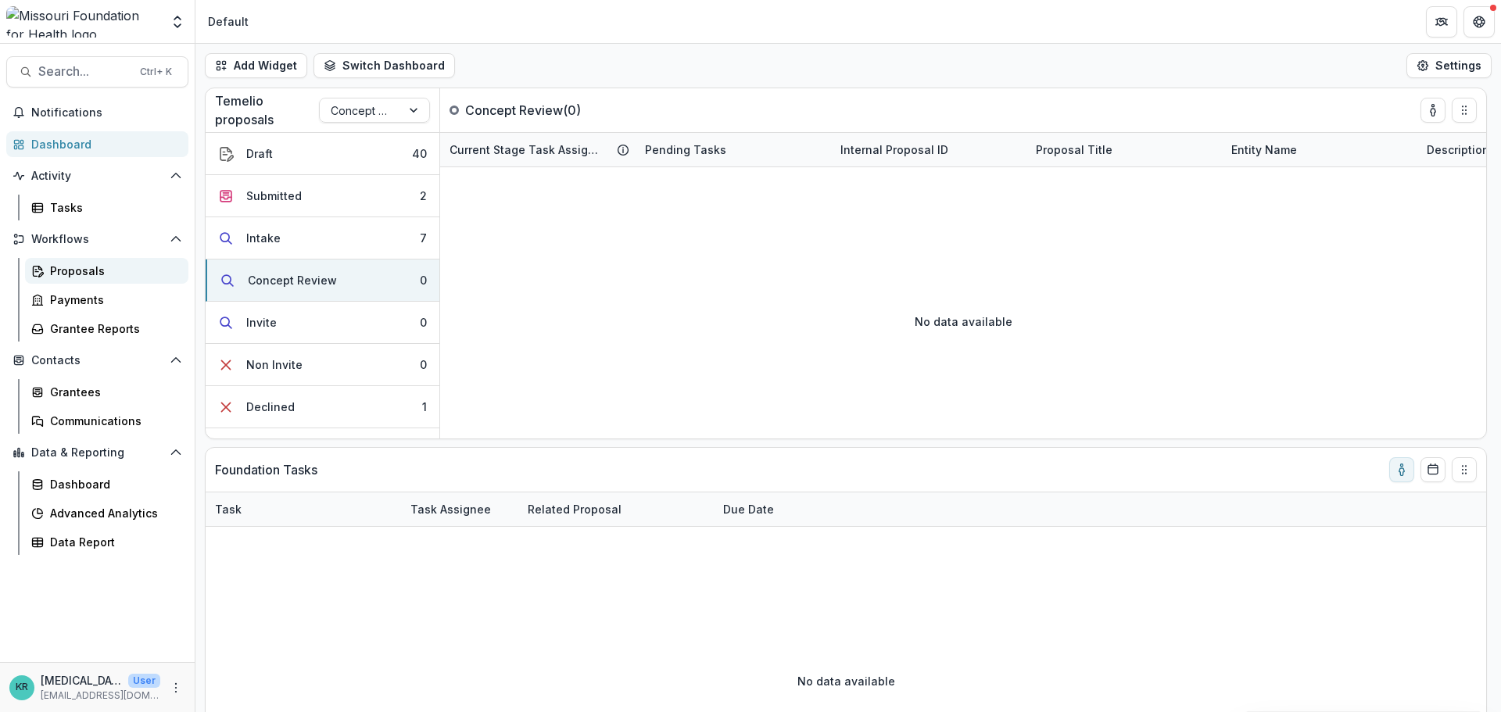
click at [69, 281] on link "Proposals" at bounding box center [106, 271] width 163 height 26
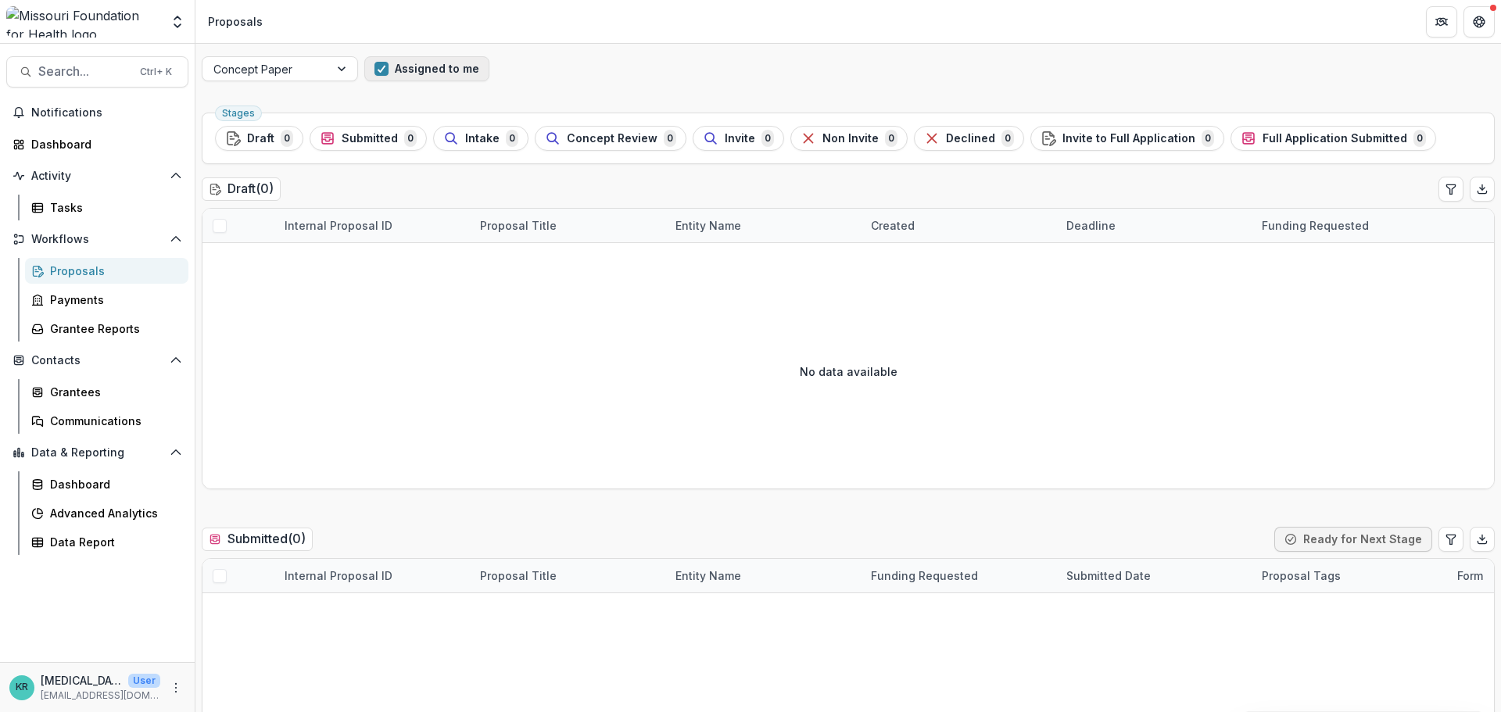
click at [378, 76] on button "Assigned to me" at bounding box center [426, 68] width 125 height 25
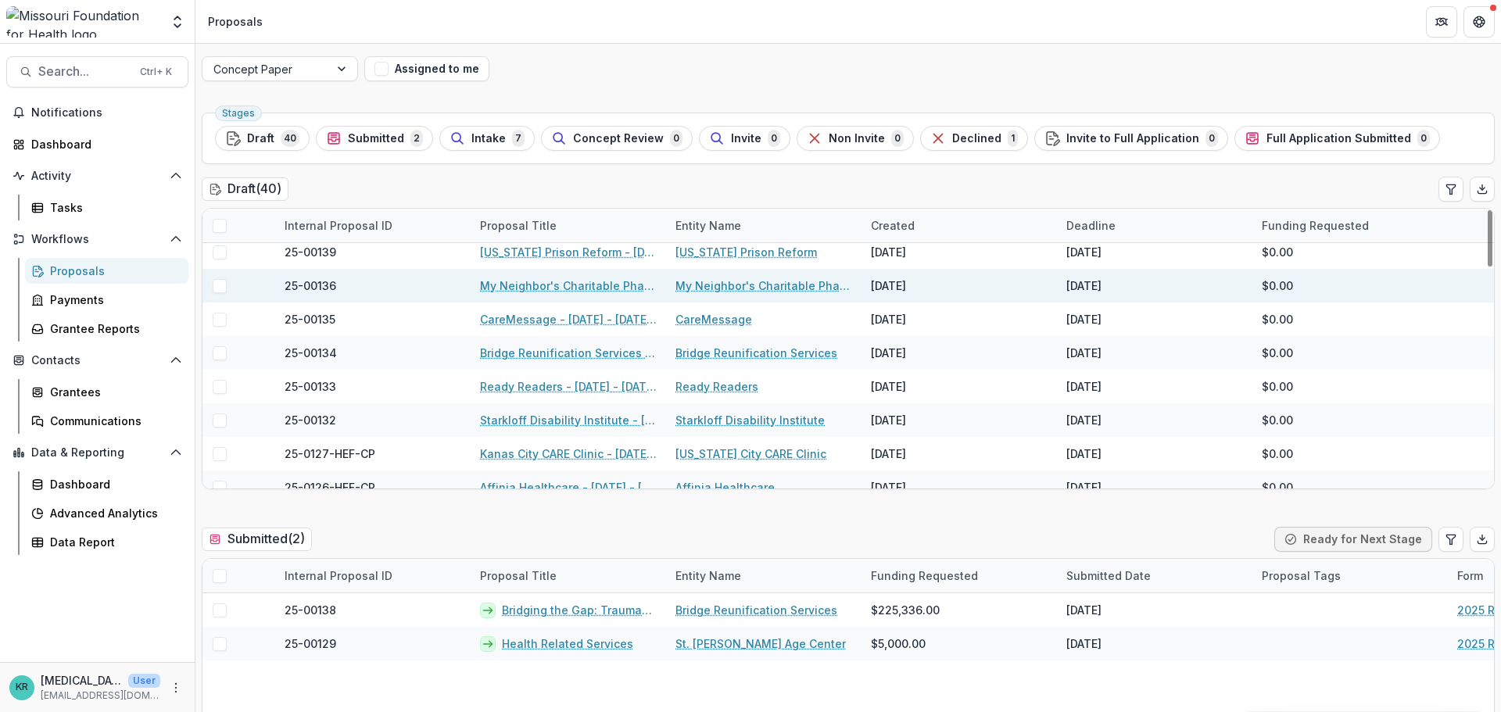
scroll to position [860, 0]
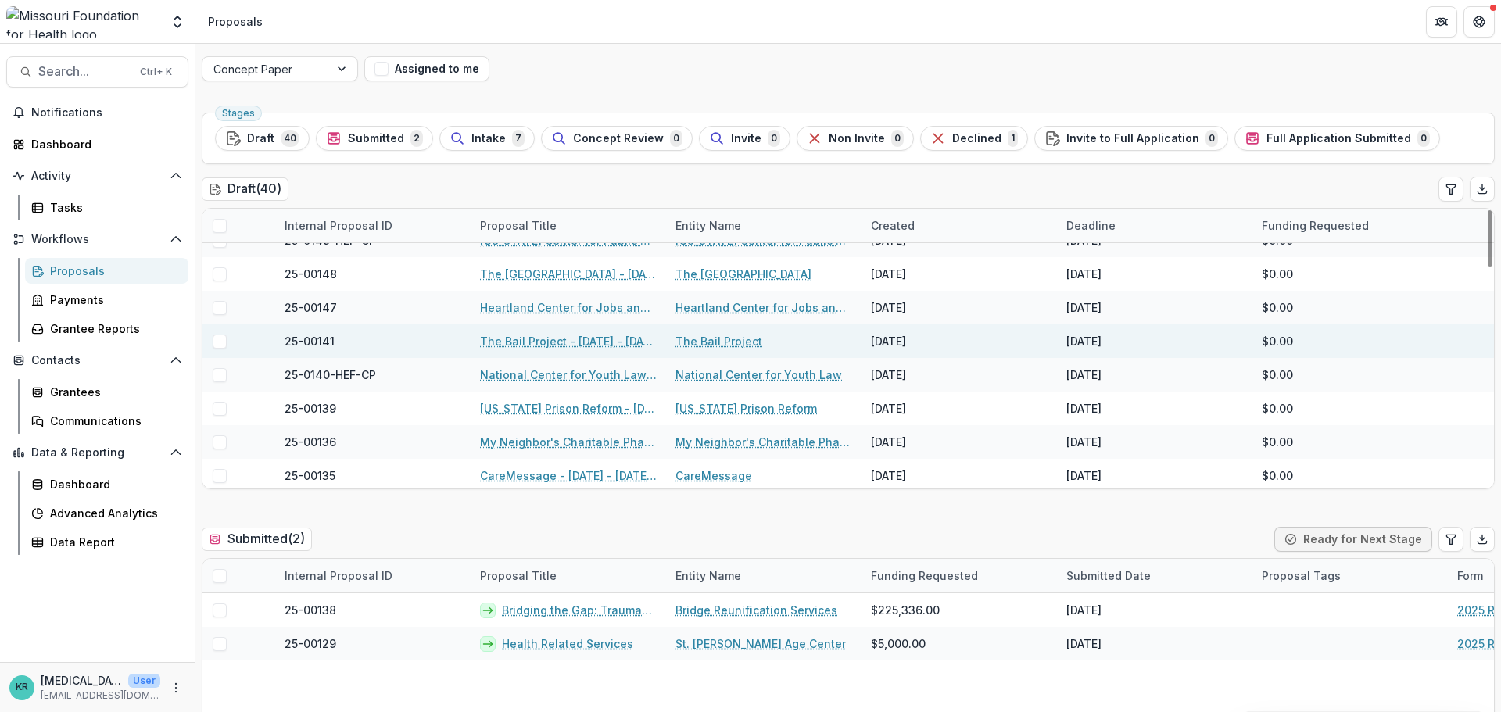
click at [544, 338] on link "The Bail Project - [DATE] - [DATE] Request for Concept Papers" at bounding box center [568, 341] width 177 height 16
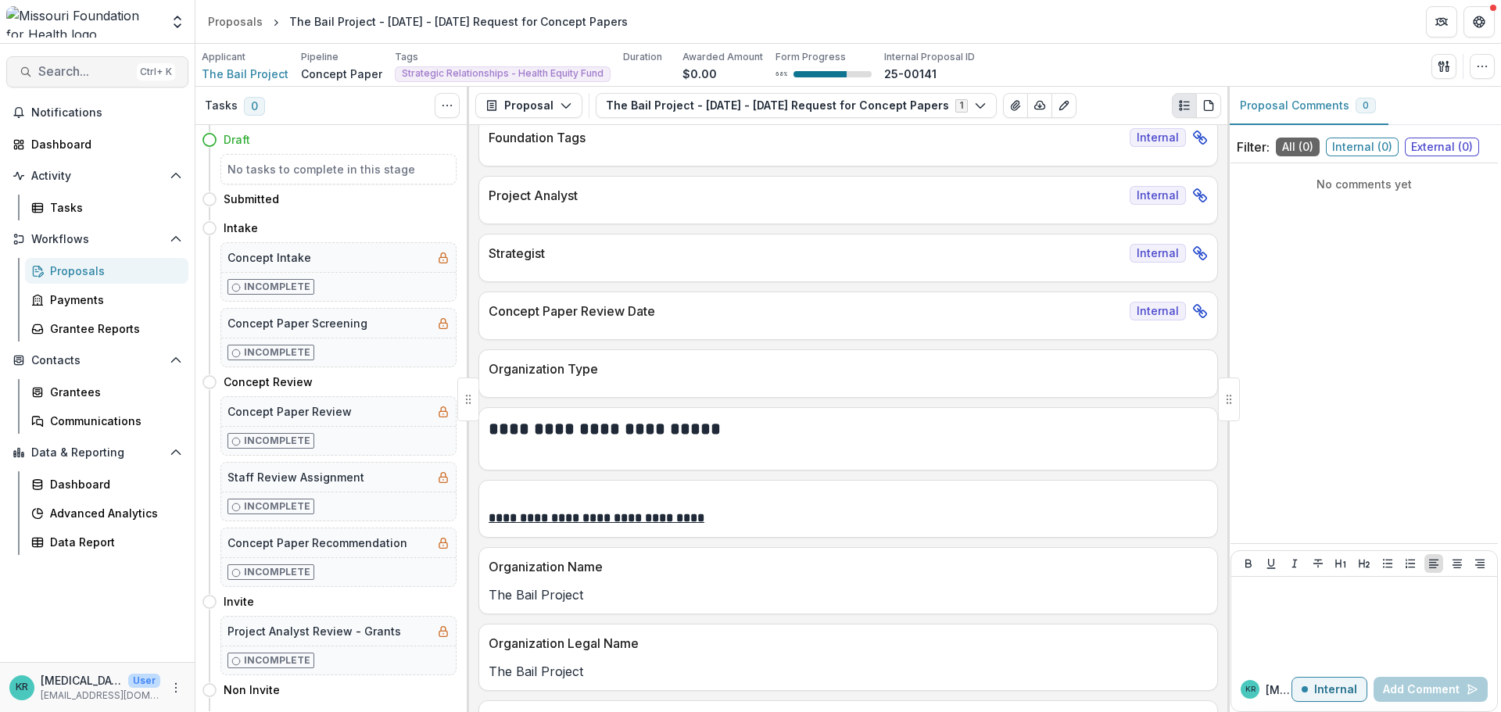
scroll to position [234, 0]
